Goal: Find contact information: Find contact information

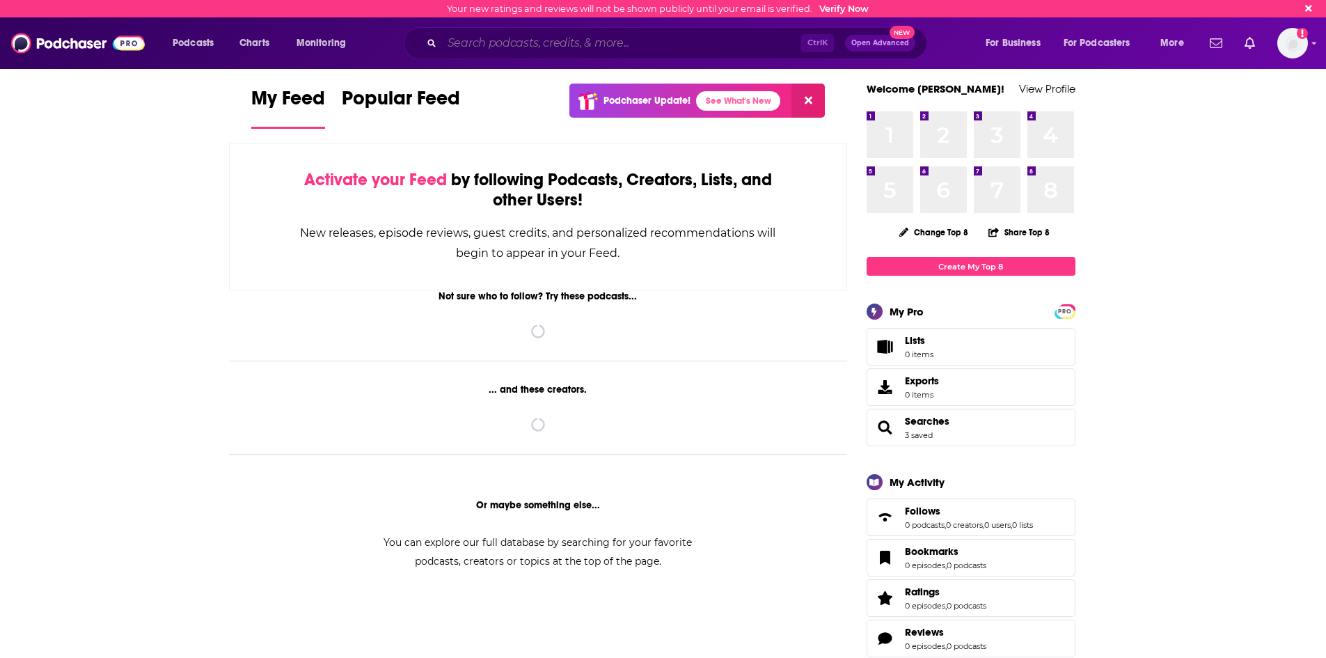
click at [521, 47] on input "Search podcasts, credits, & more..." at bounding box center [621, 43] width 359 height 22
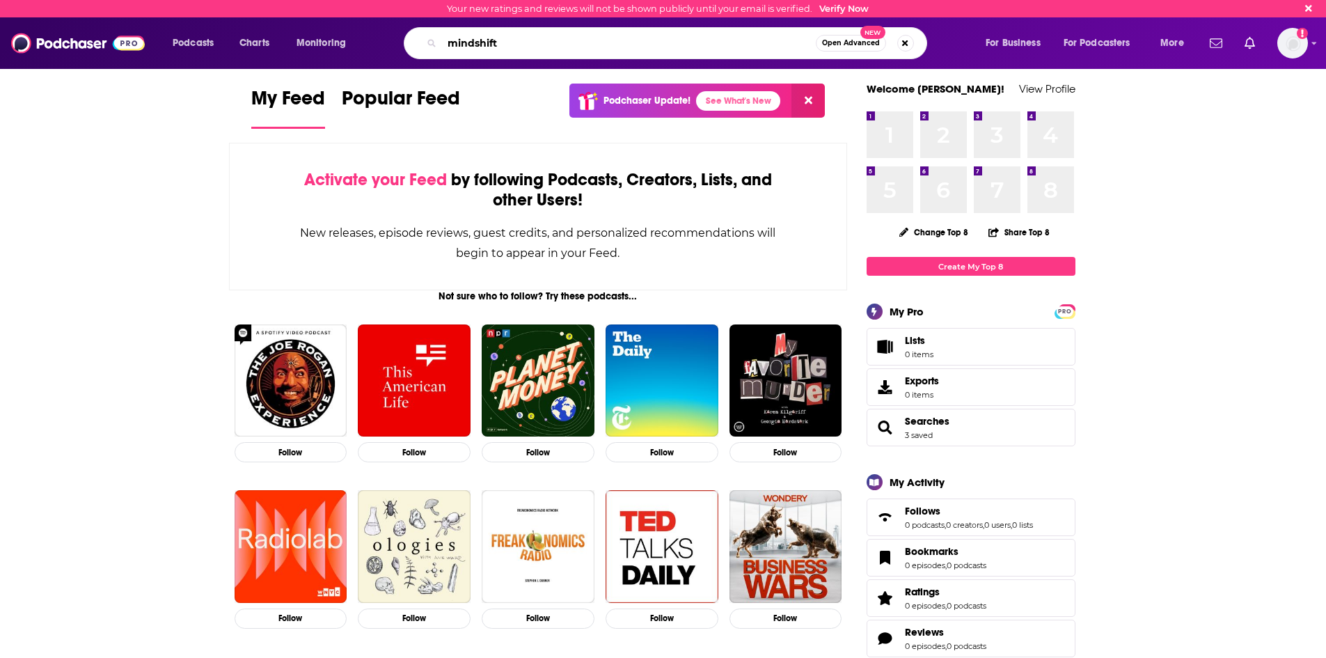
type input "mindshift"
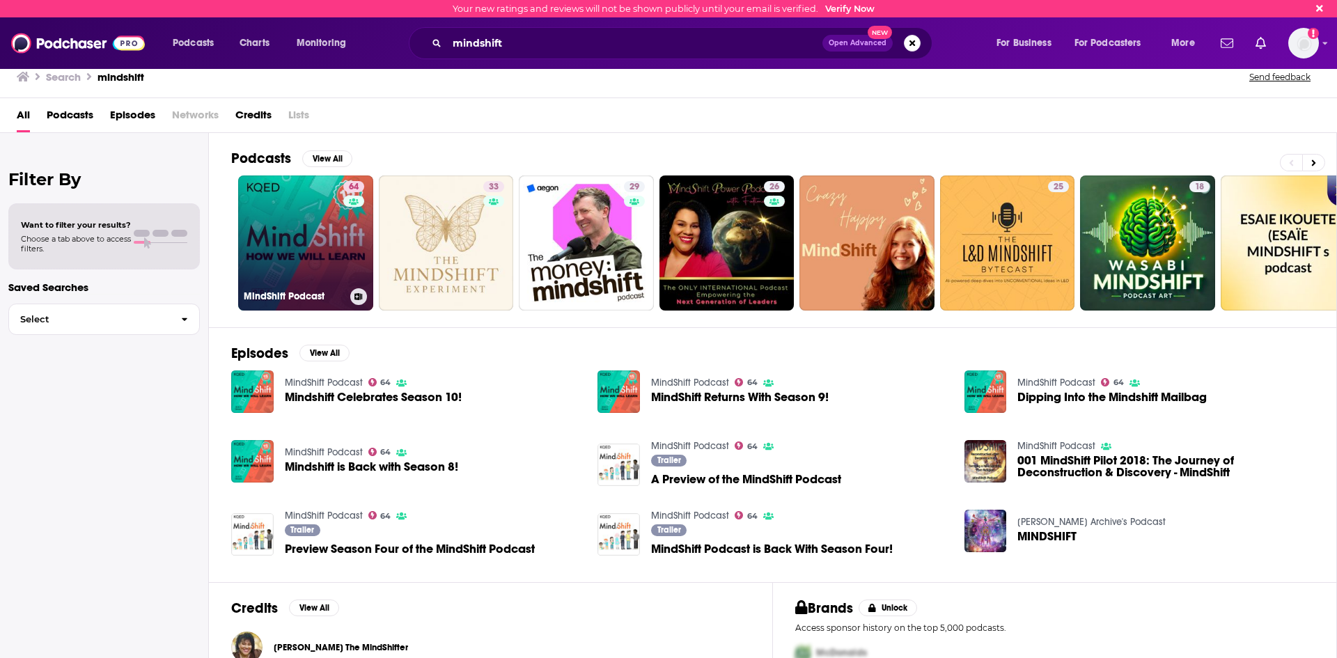
click at [285, 246] on link "64 MindShift Podcast" at bounding box center [305, 242] width 135 height 135
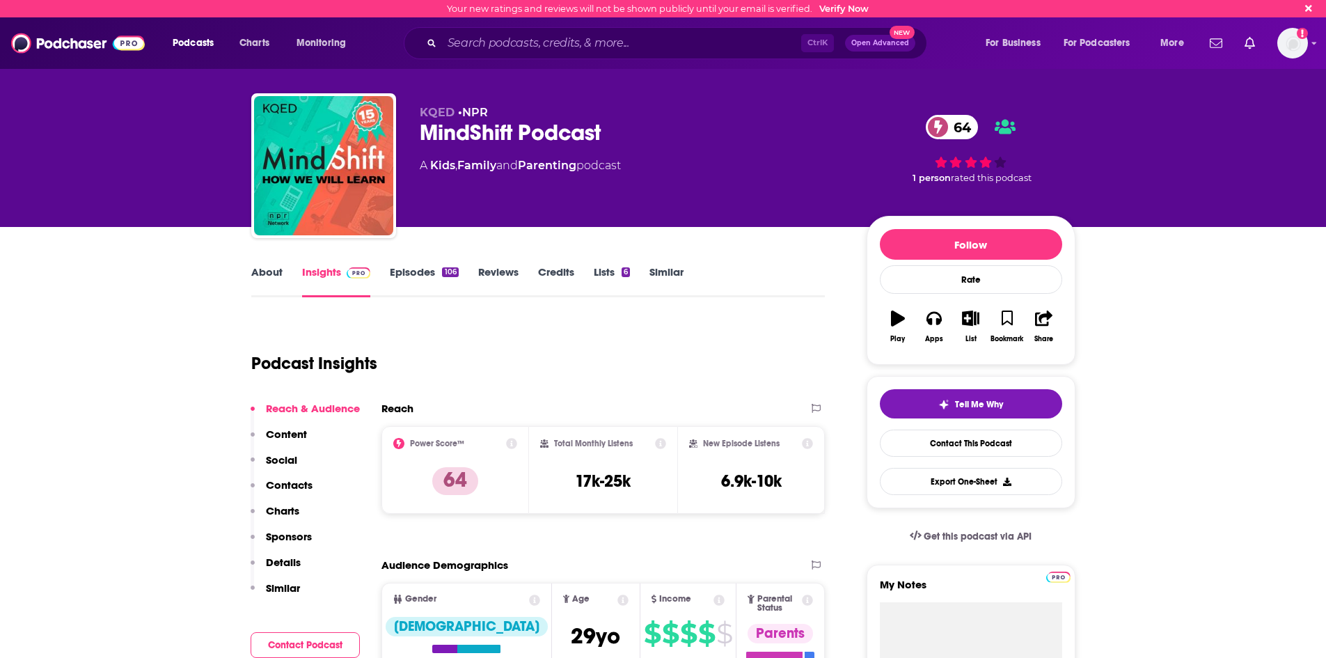
click at [271, 284] on link "About" at bounding box center [266, 281] width 31 height 32
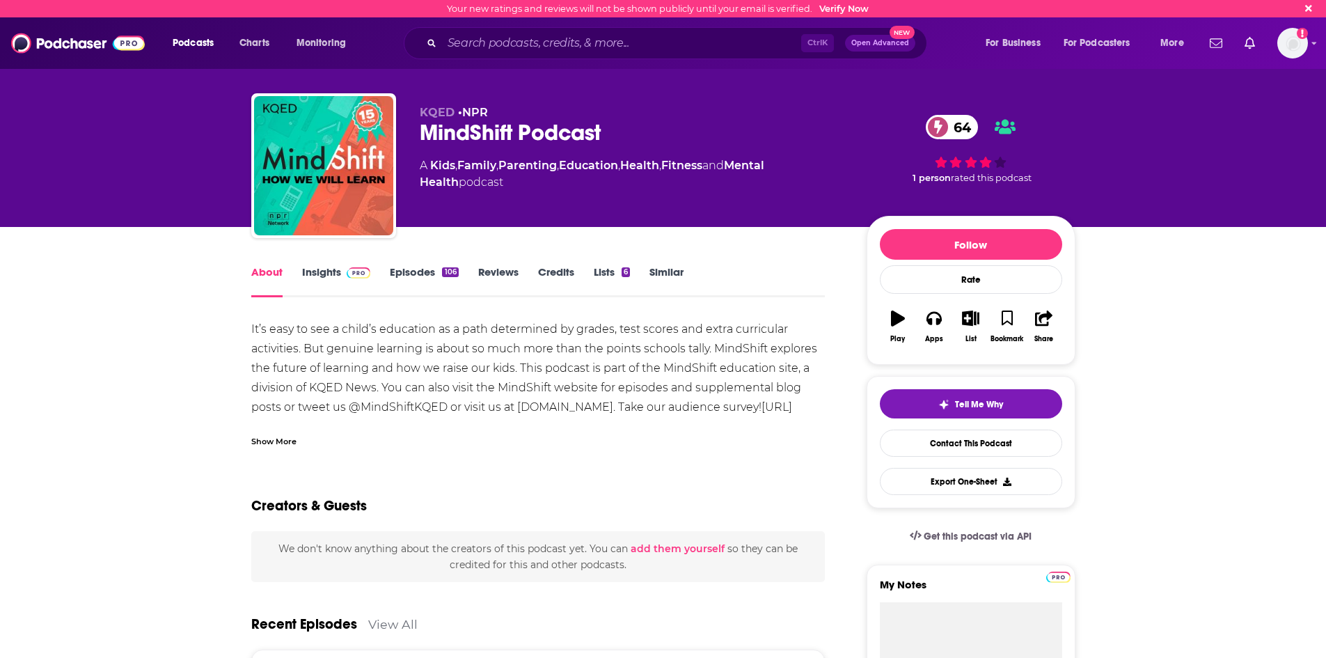
click at [261, 438] on div "Show More" at bounding box center [273, 440] width 45 height 13
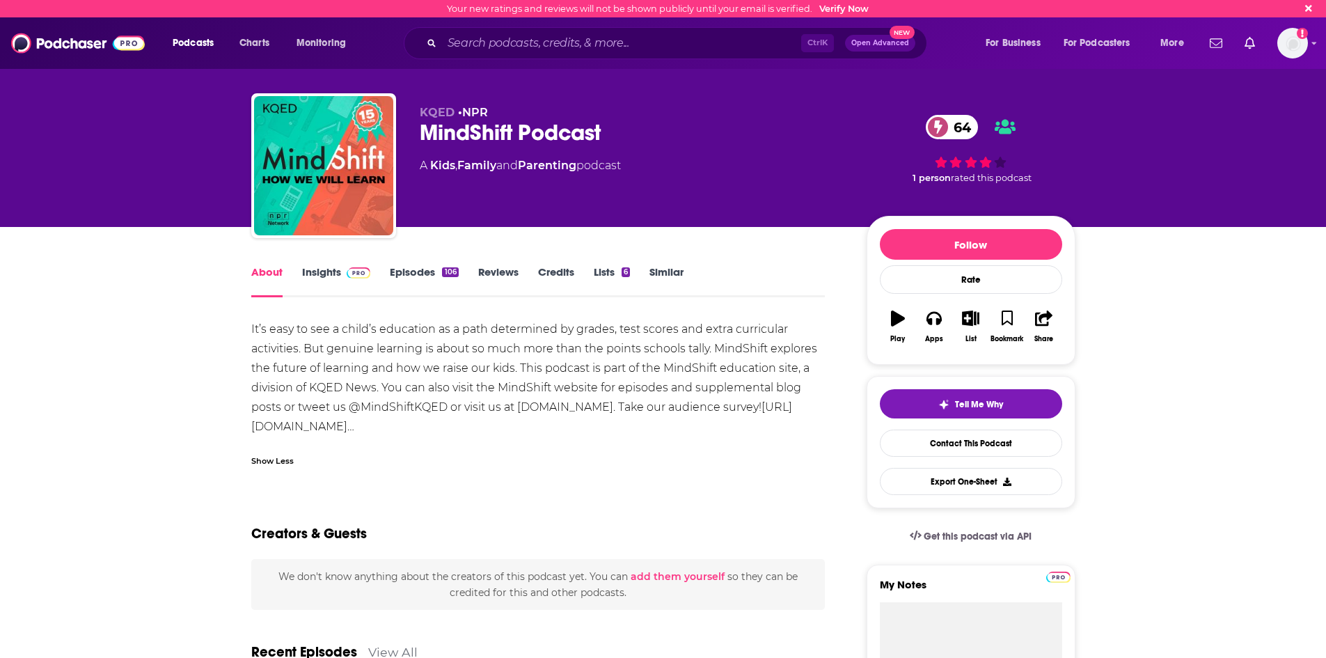
click at [317, 270] on link "Insights" at bounding box center [336, 281] width 69 height 32
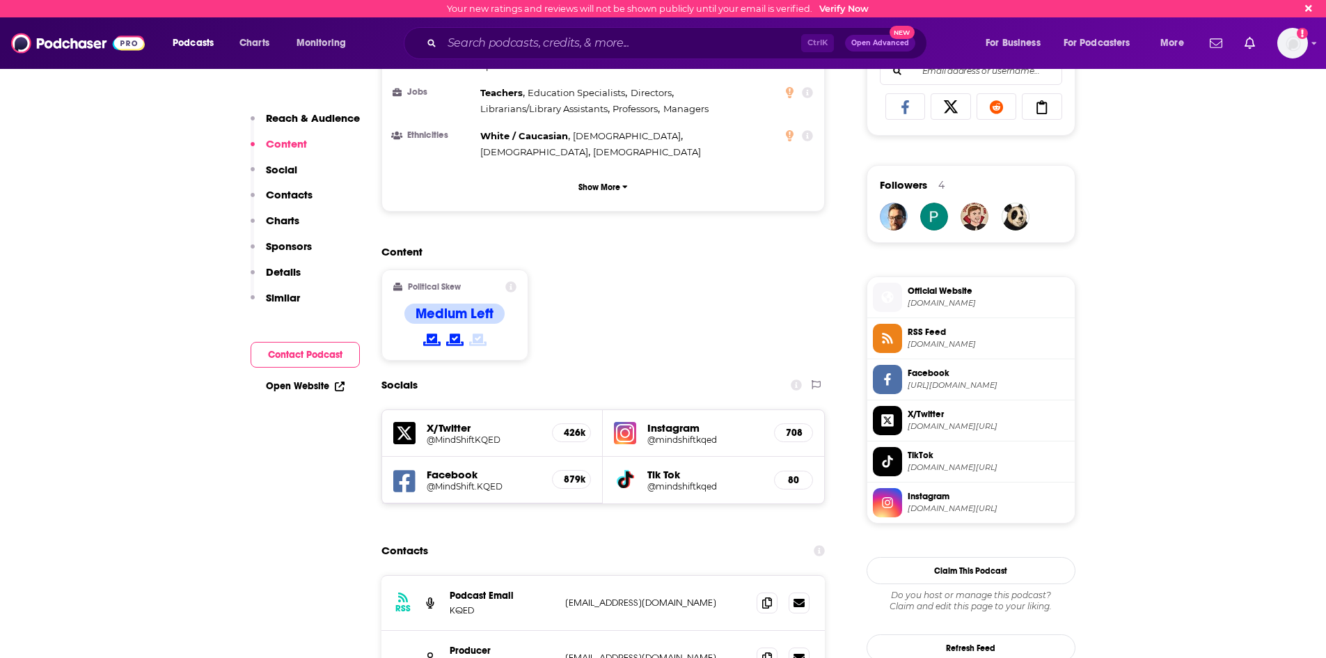
scroll to position [975, 0]
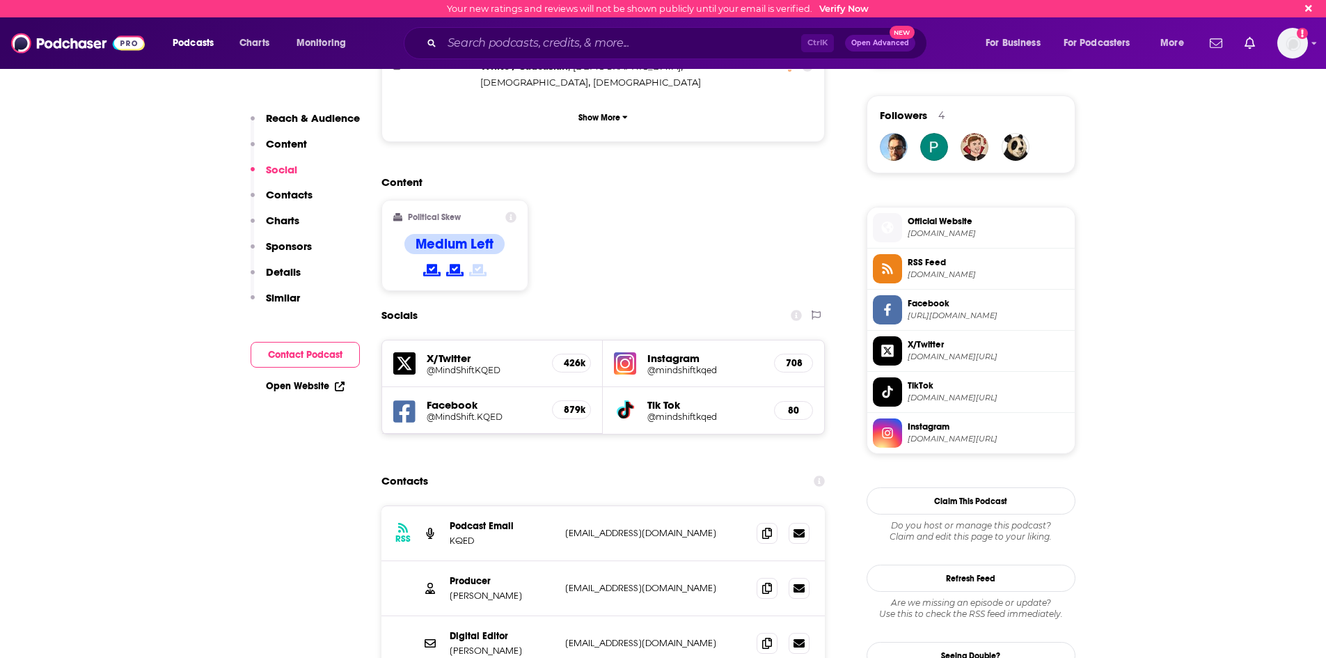
click at [460, 365] on h5 "@MindShiftKQED" at bounding box center [484, 370] width 115 height 10
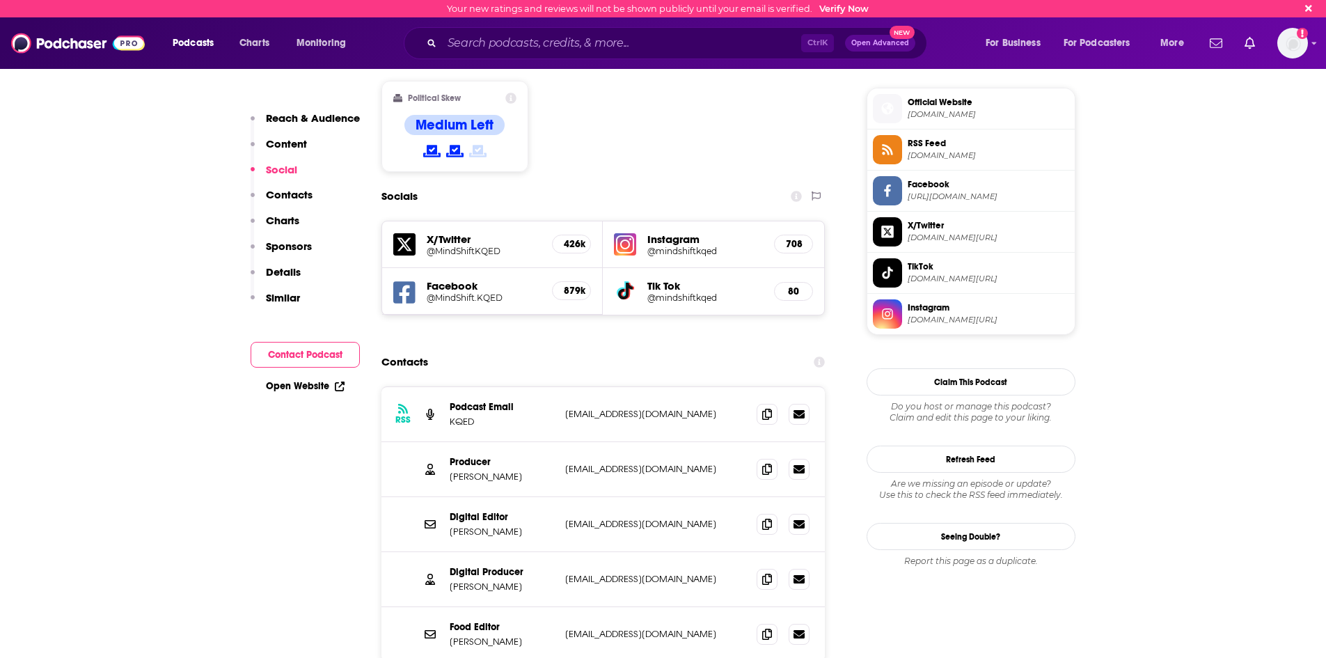
scroll to position [1114, 0]
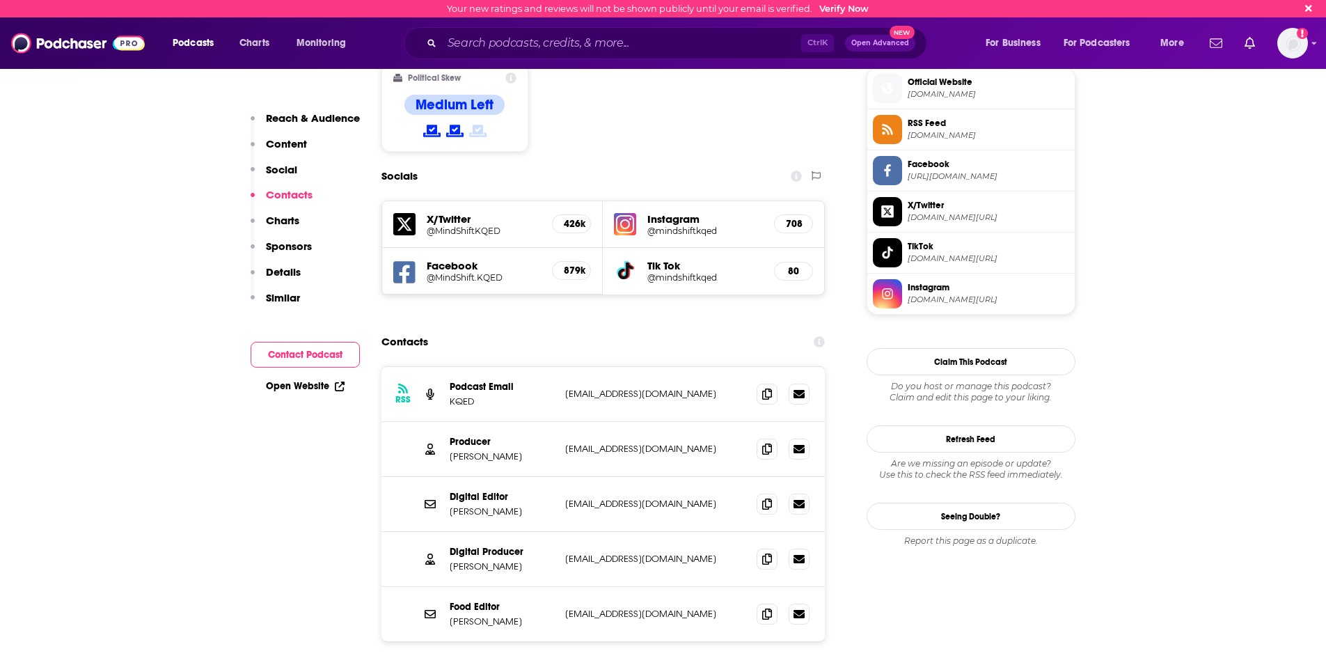
drag, startPoint x: 677, startPoint y: 378, endPoint x: 542, endPoint y: 380, distance: 135.8
click at [0, 0] on div "Producer [PERSON_NAME] [EMAIL_ADDRESS][DOMAIN_NAME] [EMAIL_ADDRESS][DOMAIN_NAME]" at bounding box center [0, 0] width 0 height 0
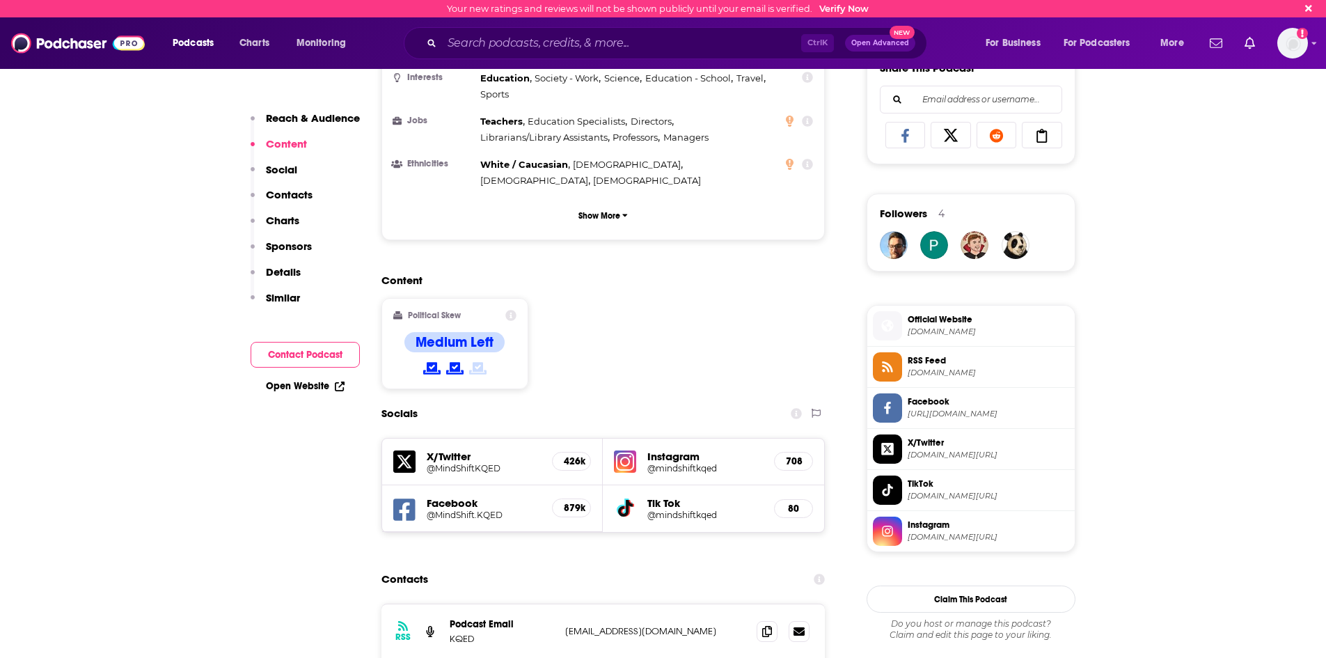
scroll to position [905, 0]
